Goal: Information Seeking & Learning: Find specific fact

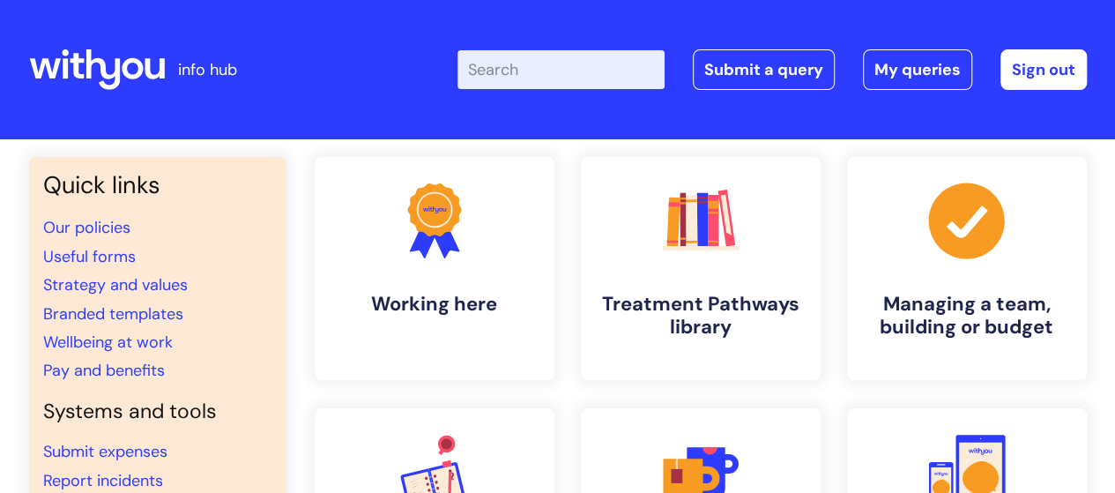
click at [533, 84] on input "Enter your search term here..." at bounding box center [561, 69] width 207 height 39
type input "pay"
click button "Search" at bounding box center [0, 0] width 0 height 0
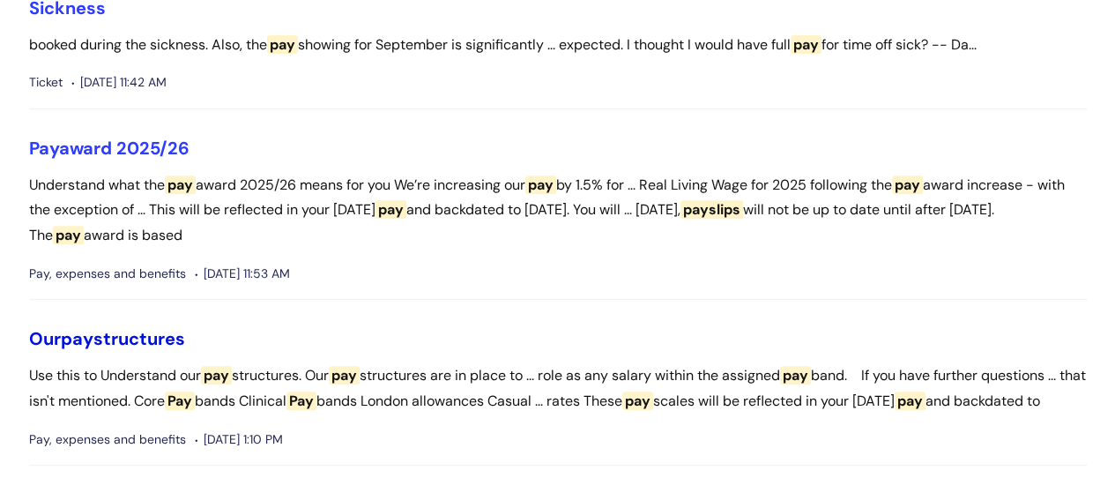
scroll to position [441, 0]
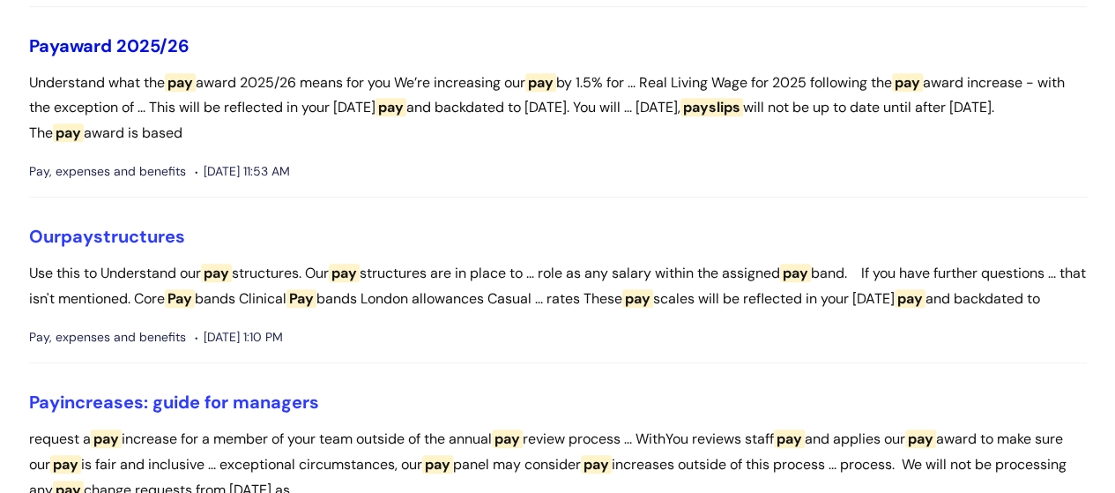
click at [134, 51] on link "Pay award 2025/26" at bounding box center [109, 45] width 160 height 23
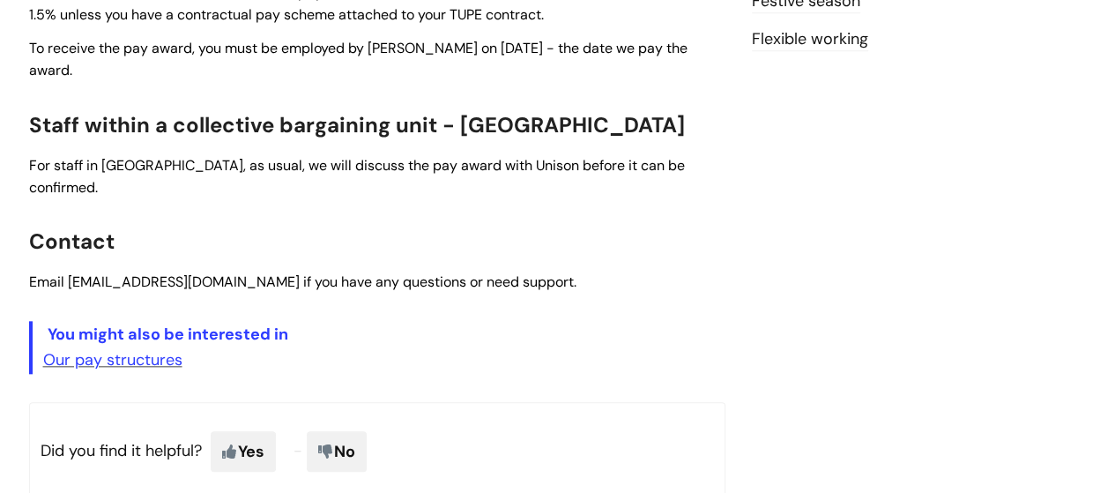
scroll to position [794, 0]
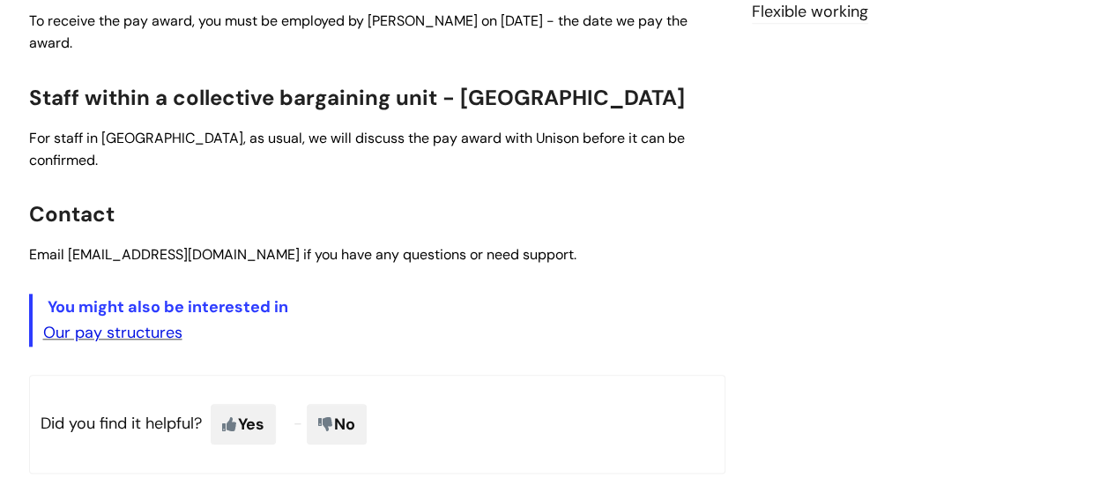
click at [132, 322] on link "Our pay structures" at bounding box center [112, 332] width 139 height 21
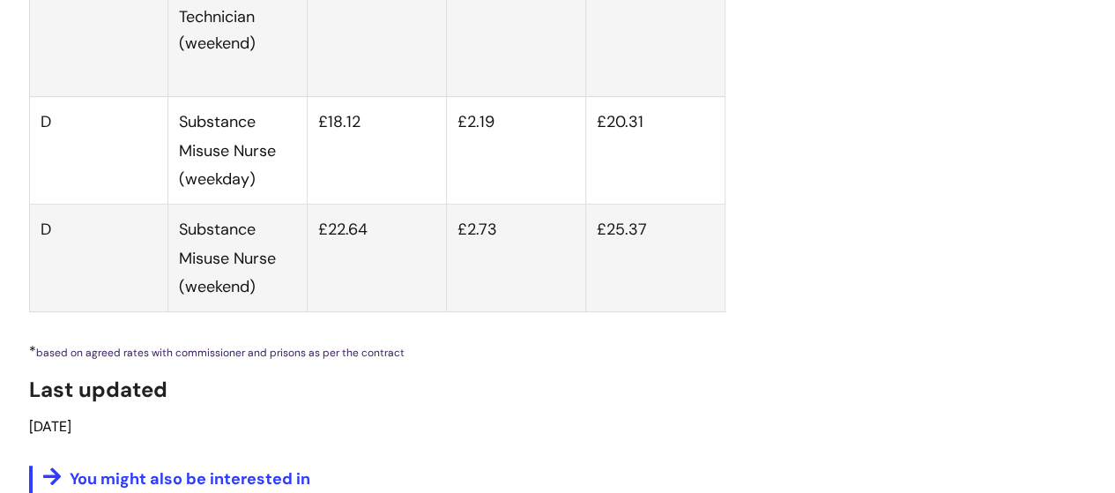
scroll to position [6673, 0]
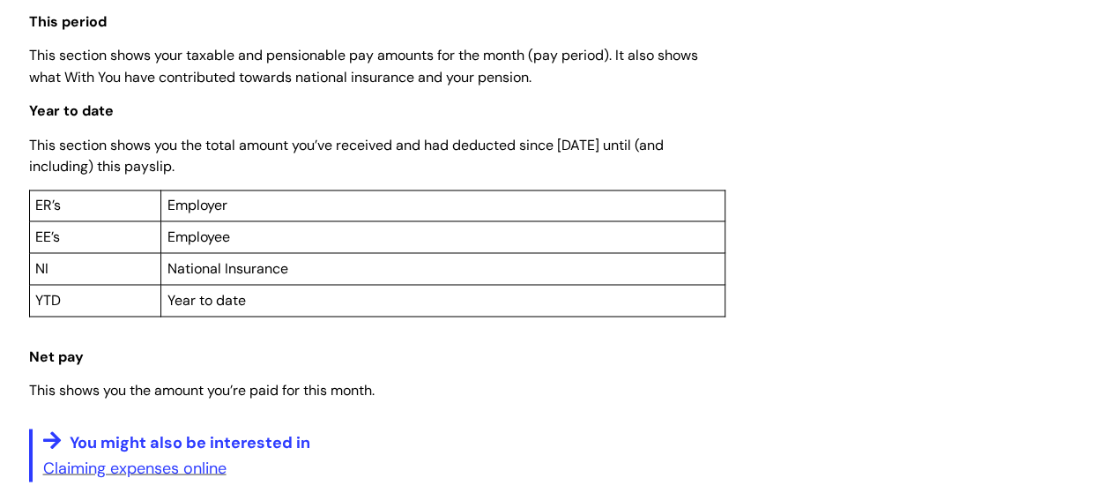
scroll to position [1234, 0]
